Goal: Task Accomplishment & Management: Manage account settings

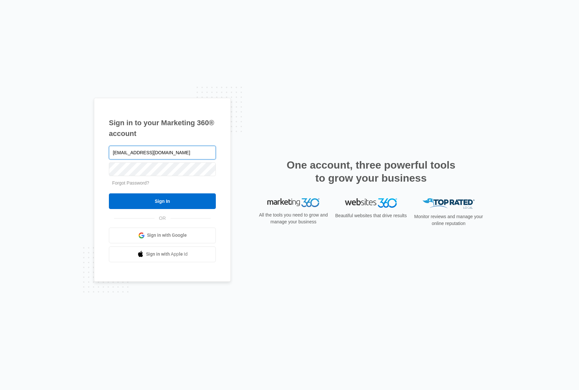
type input "speterson@biztv.com"
click at [175, 201] on input "Sign In" at bounding box center [162, 201] width 107 height 16
click at [175, 149] on input "text" at bounding box center [162, 153] width 107 height 14
type input "[EMAIL_ADDRESS][DOMAIN_NAME]"
click at [162, 201] on input "Sign In" at bounding box center [162, 201] width 107 height 16
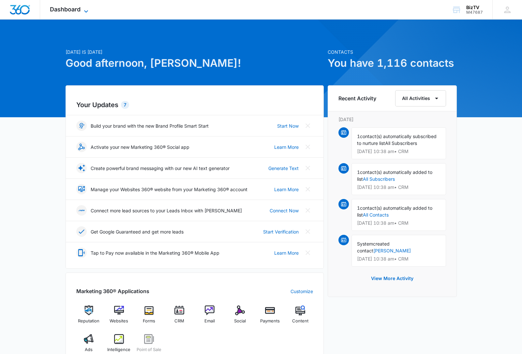
click at [80, 11] on span "Dashboard" at bounding box center [65, 9] width 31 height 7
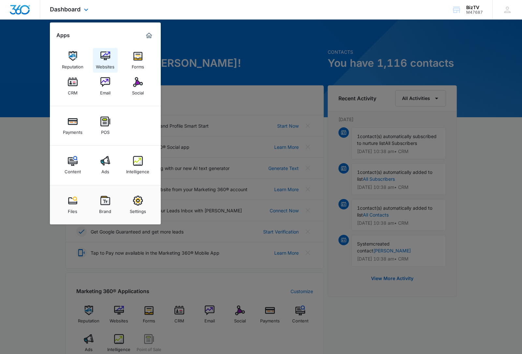
click at [102, 57] on img at bounding box center [105, 56] width 10 height 10
